Goal: Communication & Community: Participate in discussion

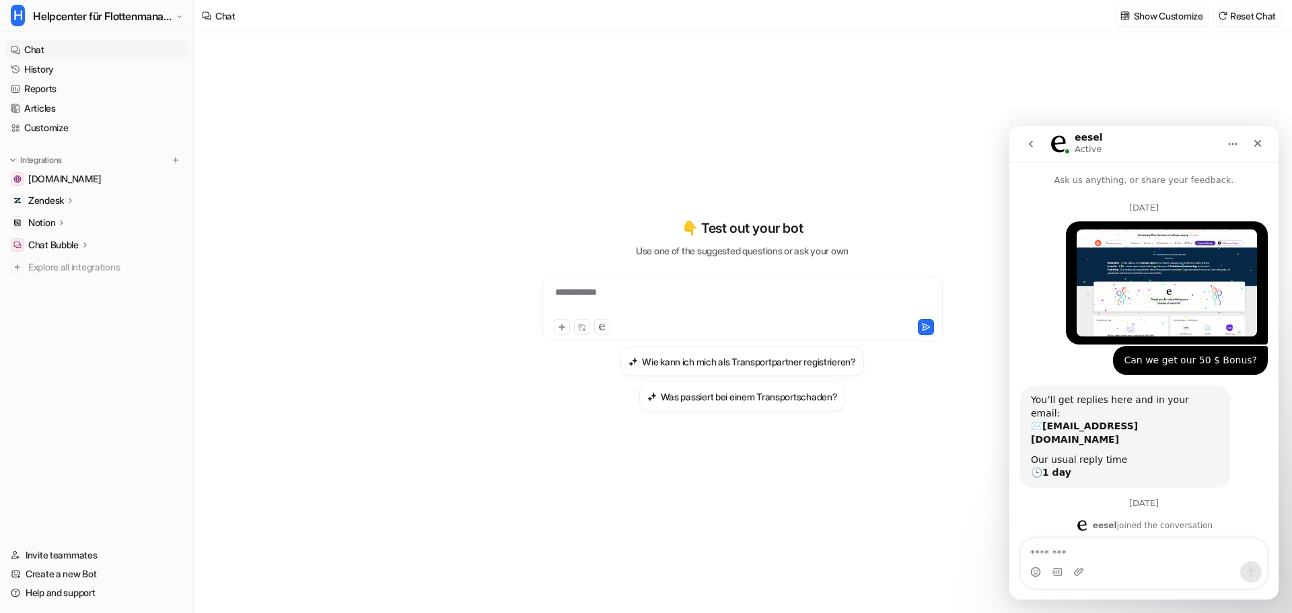
scroll to position [2133, 0]
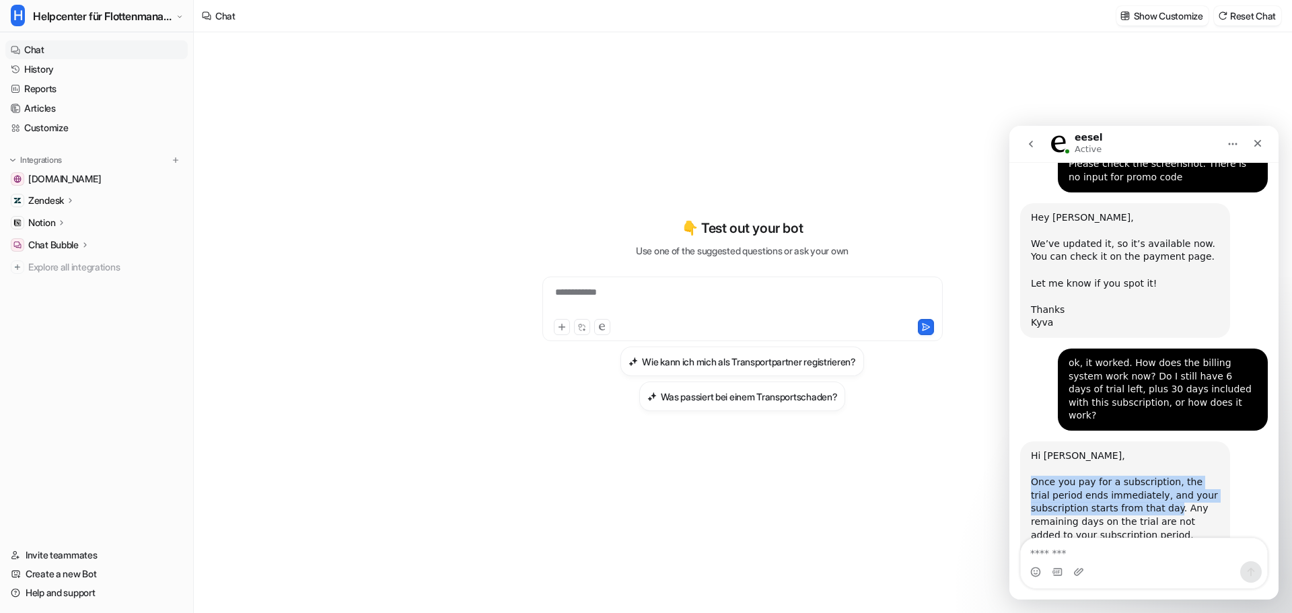
drag, startPoint x: 1154, startPoint y: 386, endPoint x: 1024, endPoint y: 365, distance: 131.5
click at [1024, 441] on div "Hi [PERSON_NAME], ​ Once you pay for a subscription, the trial period ends imme…" at bounding box center [1125, 535] width 210 height 188
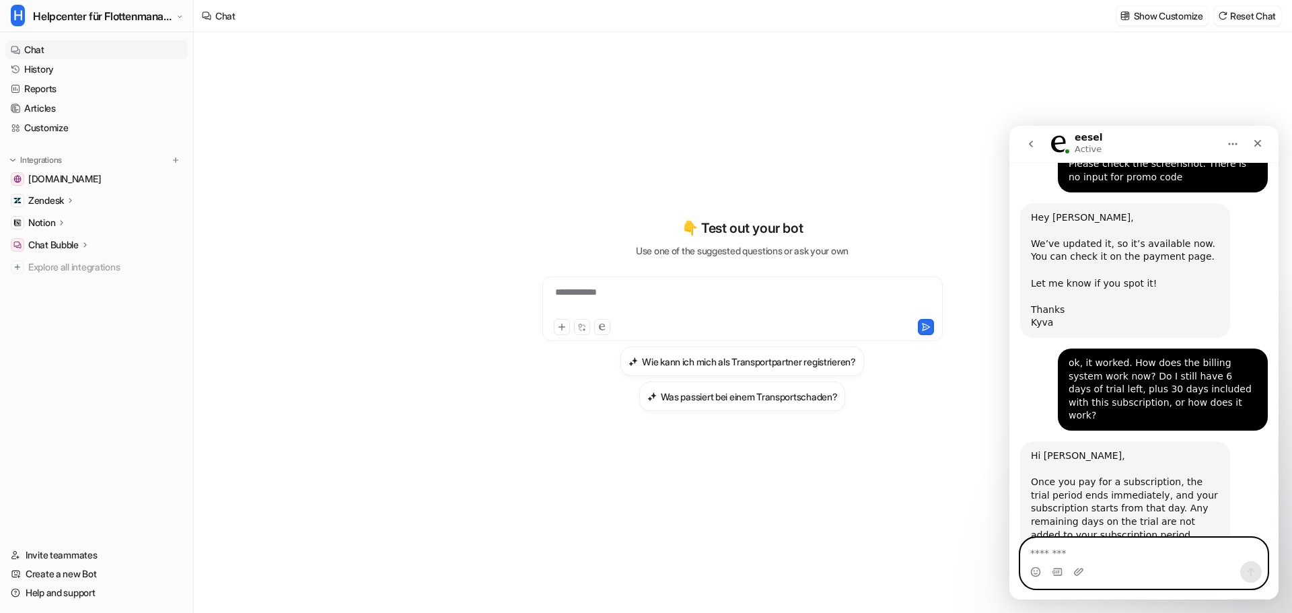
click at [1193, 550] on textarea "Message…" at bounding box center [1144, 549] width 246 height 23
click at [1181, 576] on div "Intercom messenger" at bounding box center [1144, 572] width 246 height 22
click at [1151, 563] on div "Intercom messenger" at bounding box center [1144, 572] width 246 height 22
click at [1151, 562] on div "Intercom messenger" at bounding box center [1144, 572] width 246 height 22
click at [1161, 554] on textarea "Message…" at bounding box center [1144, 549] width 246 height 23
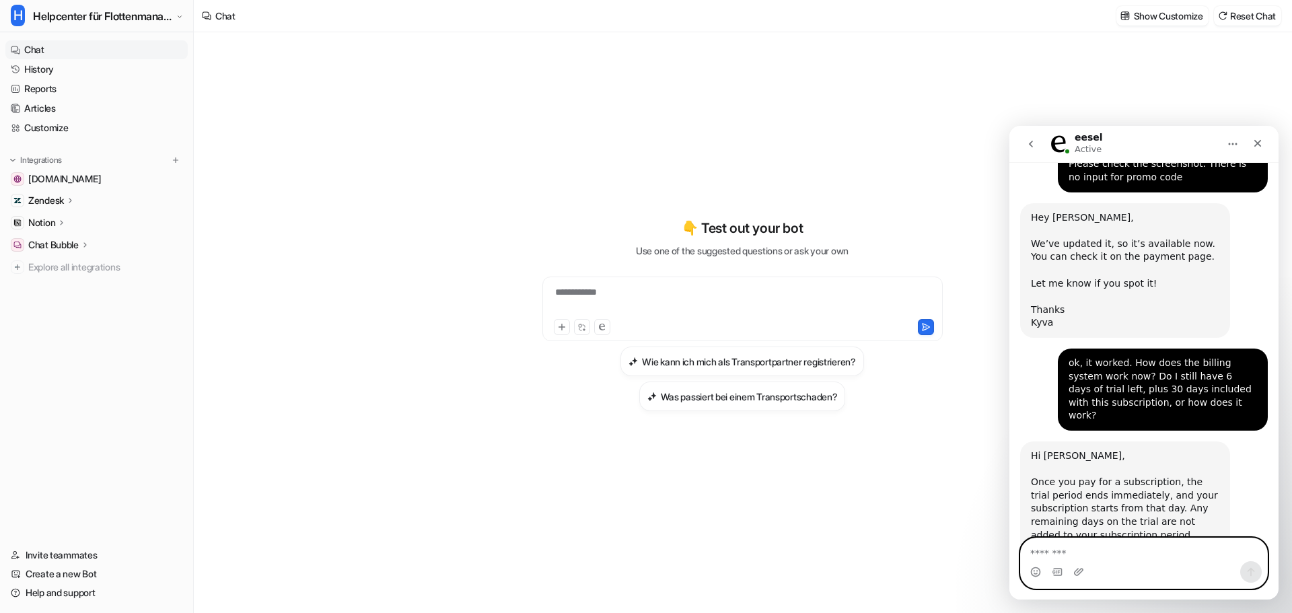
click at [1161, 553] on textarea "Message…" at bounding box center [1144, 549] width 246 height 23
click at [1138, 538] on textarea "Message…" at bounding box center [1144, 549] width 246 height 23
paste textarea "**********"
type textarea "**********"
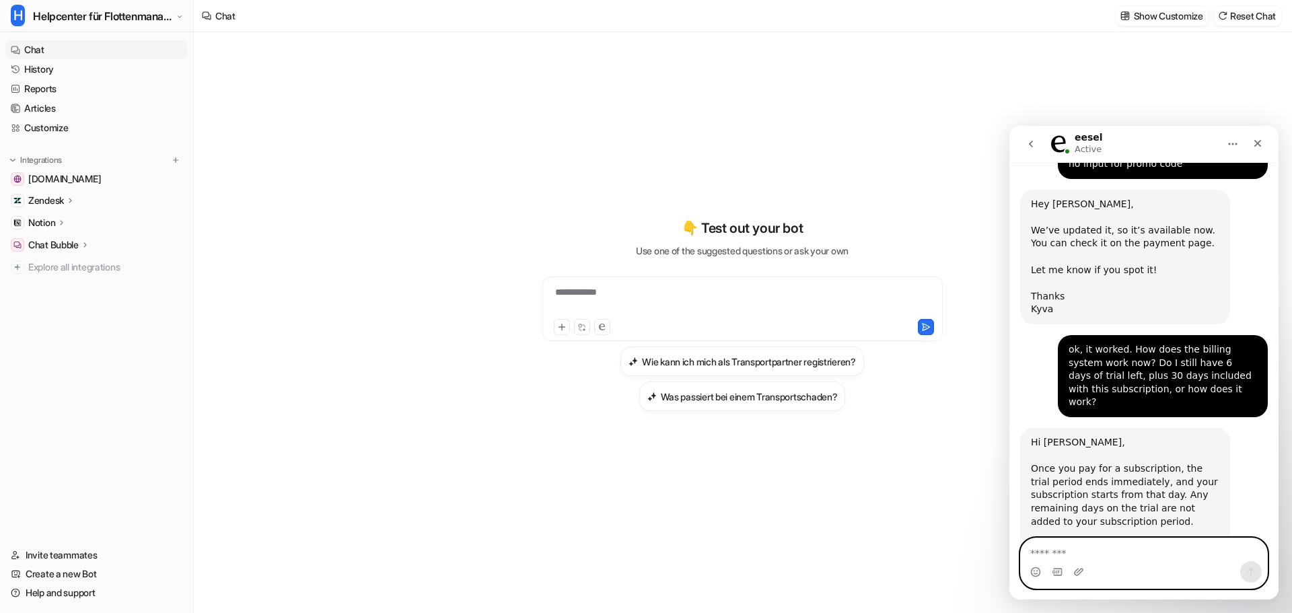
scroll to position [2200, 0]
